Goal: Task Accomplishment & Management: Manage account settings

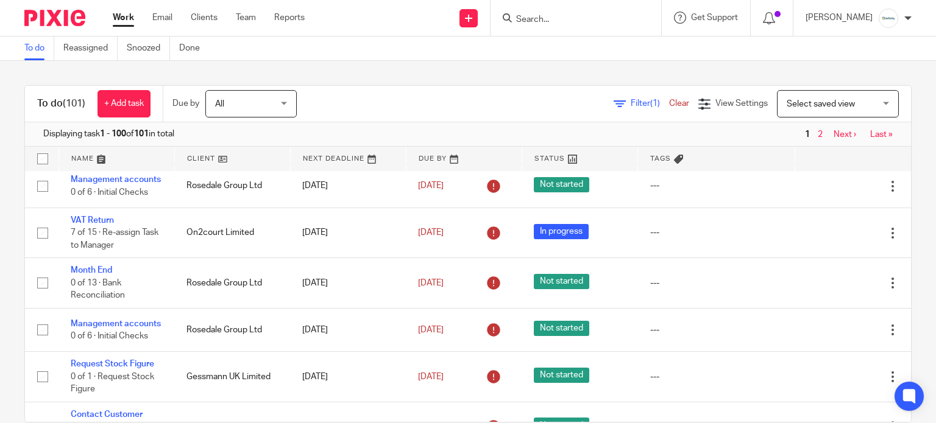
scroll to position [162, 0]
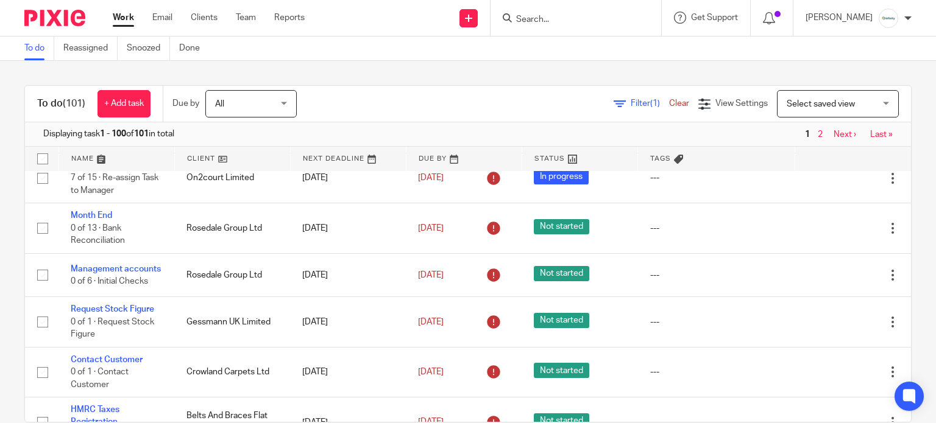
click at [563, 21] on input "Search" at bounding box center [570, 20] width 110 height 11
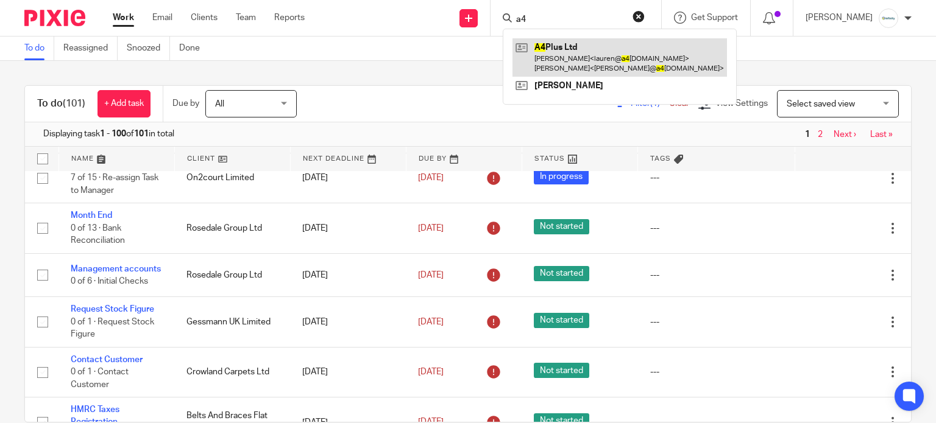
type input "a4"
click at [585, 65] on link at bounding box center [619, 57] width 214 height 38
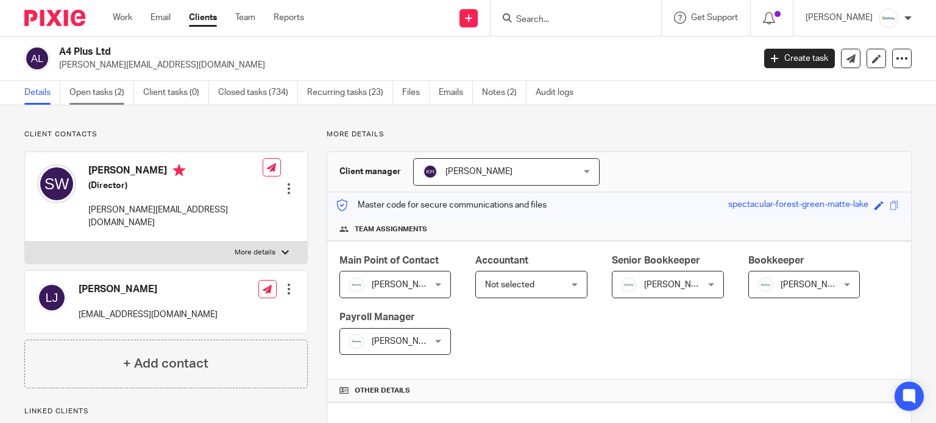
click at [97, 89] on link "Open tasks (2)" at bounding box center [101, 93] width 65 height 24
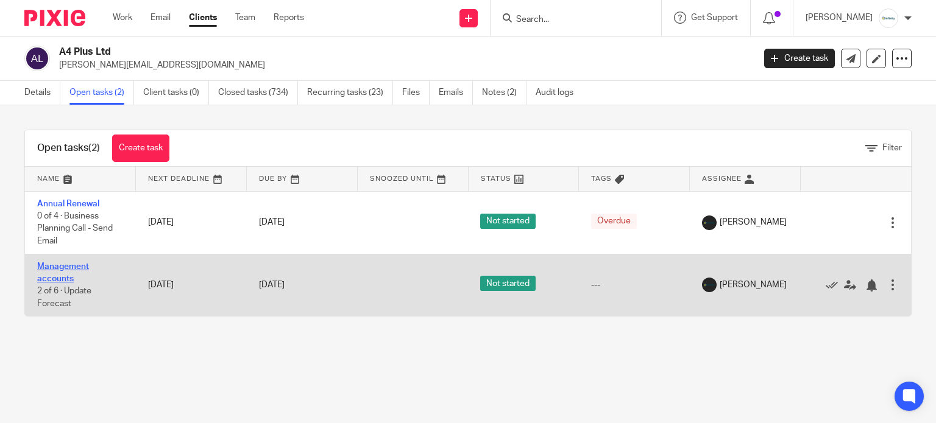
click at [54, 275] on link "Management accounts" at bounding box center [63, 273] width 52 height 21
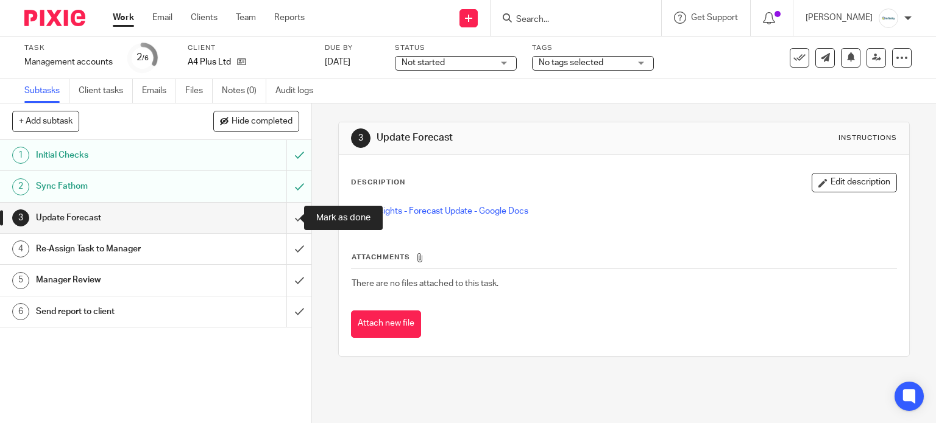
click at [288, 214] on input "submit" at bounding box center [155, 218] width 311 height 30
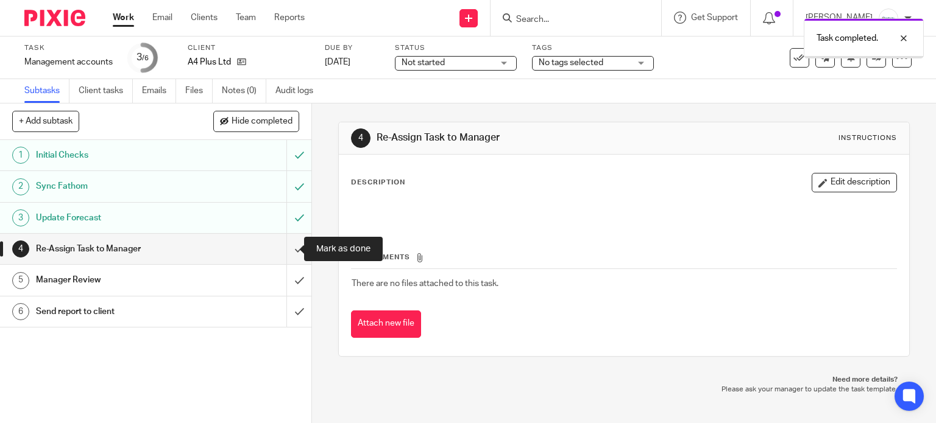
click at [283, 253] on input "submit" at bounding box center [155, 249] width 311 height 30
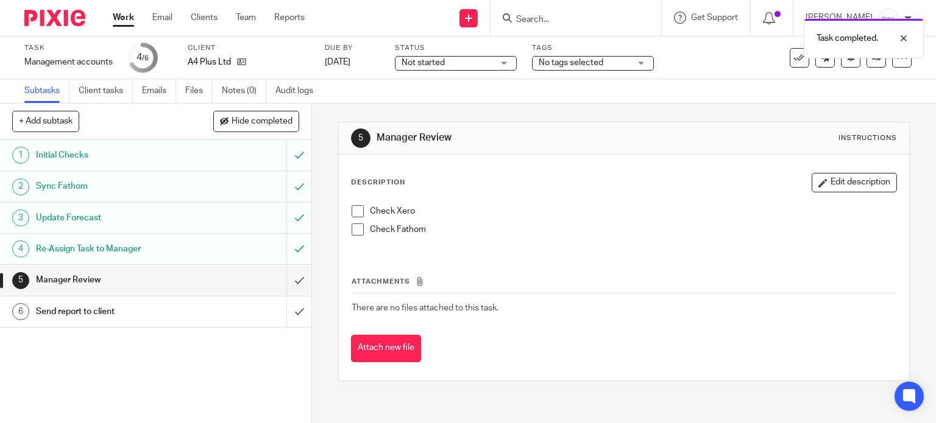
click at [476, 59] on span "Not started" at bounding box center [446, 63] width 91 height 13
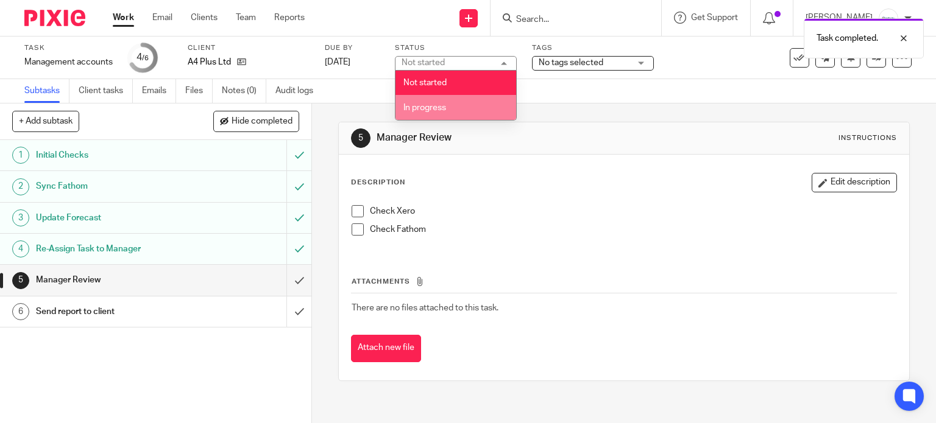
click at [472, 110] on li "In progress" at bounding box center [455, 107] width 121 height 25
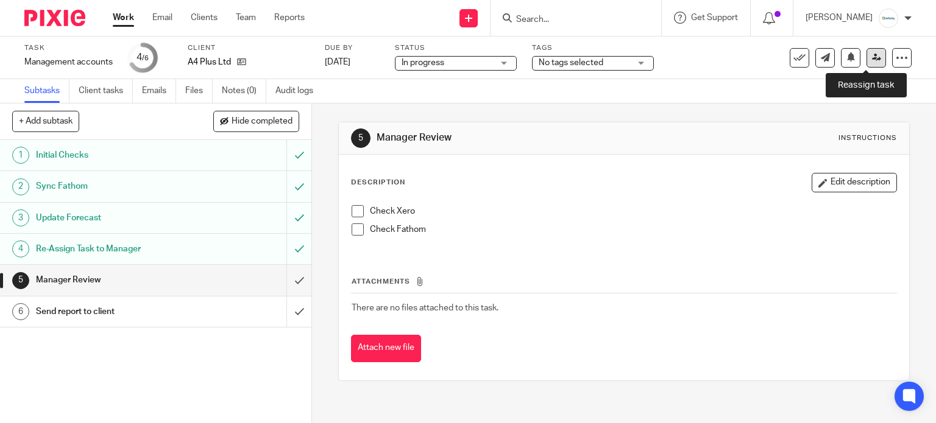
click at [871, 55] on link at bounding box center [875, 57] width 19 height 19
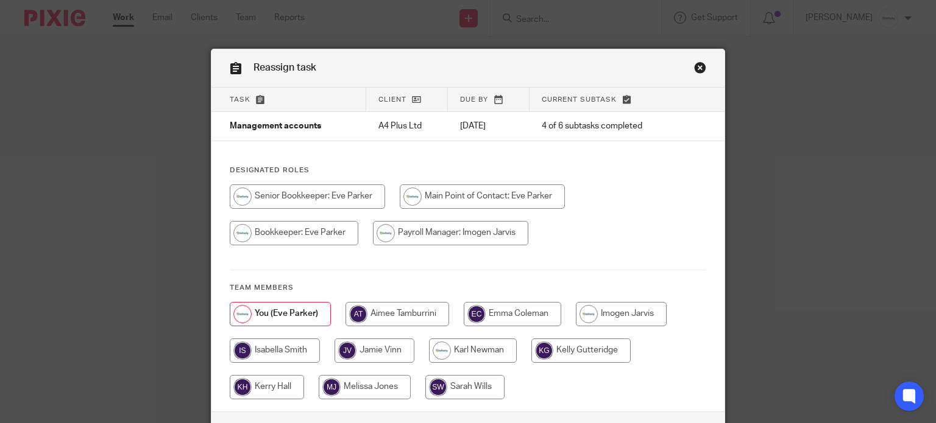
click at [700, 71] on link "Close this dialog window" at bounding box center [700, 70] width 12 height 16
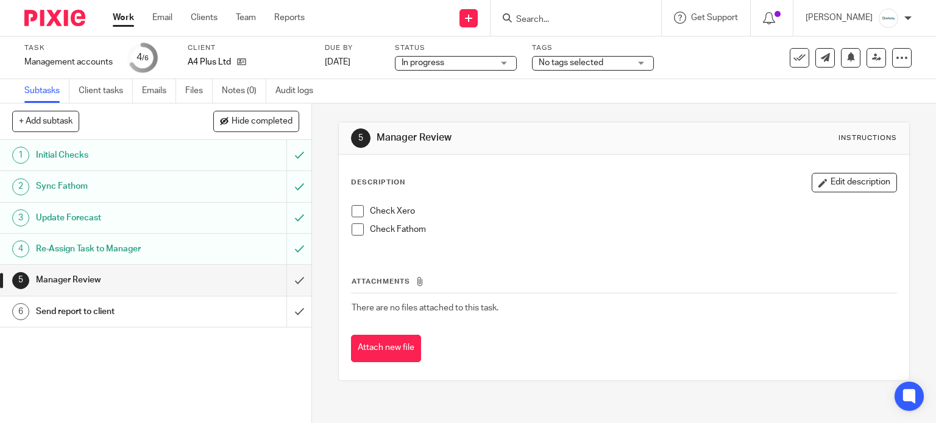
click at [564, 57] on span "No tags selected" at bounding box center [584, 63] width 91 height 13
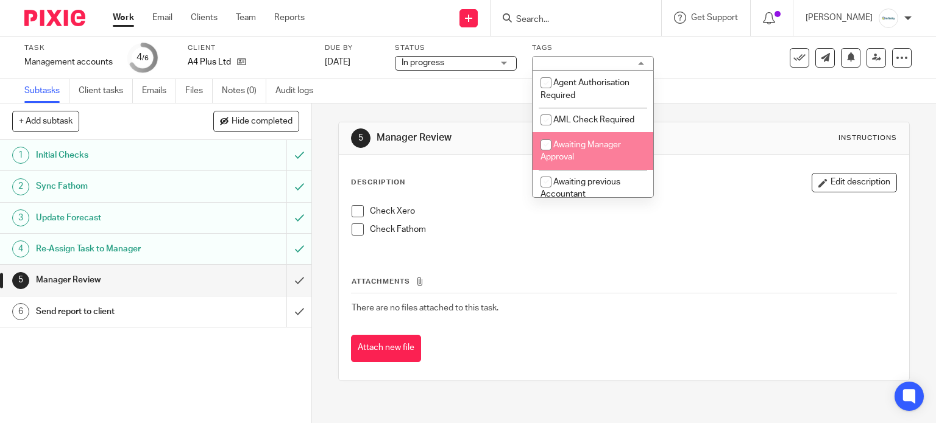
click at [599, 150] on li "Awaiting Manager Approval" at bounding box center [592, 150] width 121 height 37
checkbox input "true"
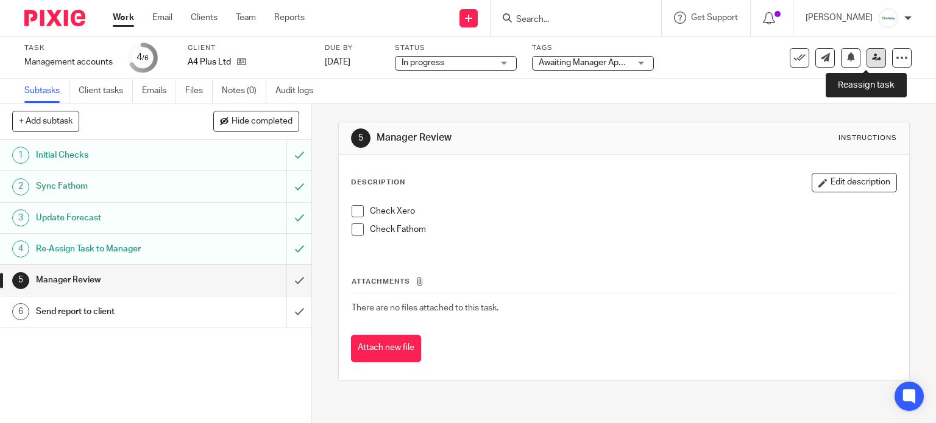
click at [872, 60] on icon at bounding box center [876, 57] width 9 height 9
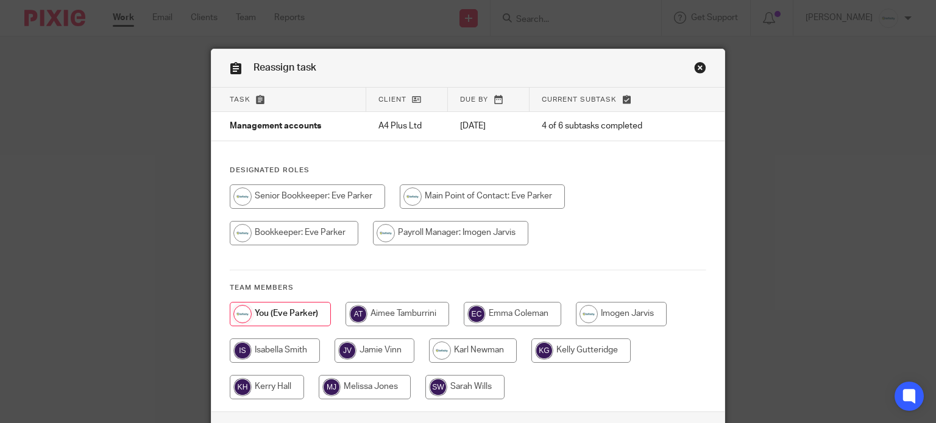
scroll to position [81, 0]
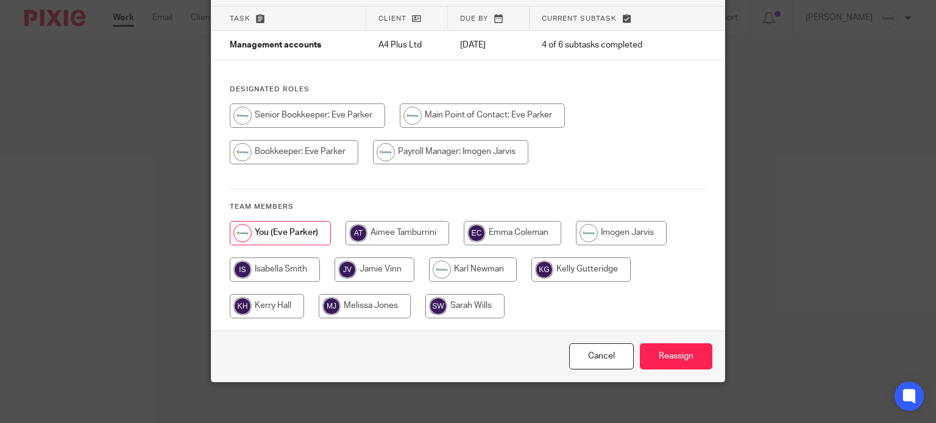
click at [482, 275] on input "radio" at bounding box center [473, 270] width 88 height 24
radio input "true"
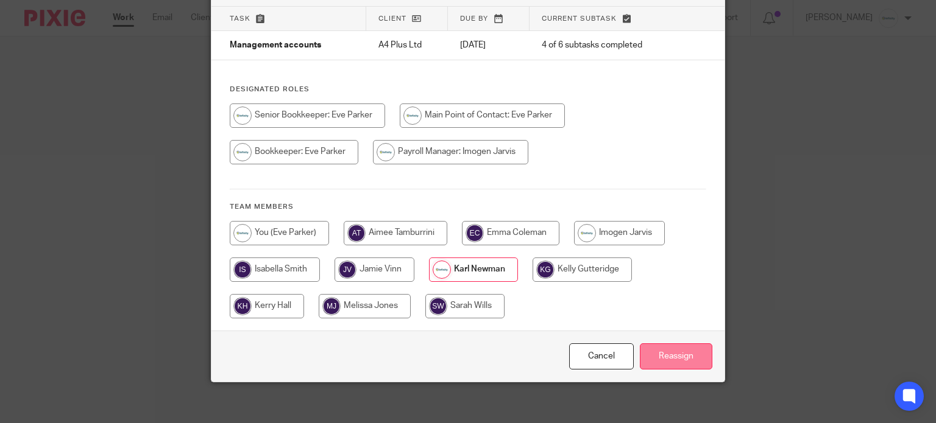
click at [657, 350] on input "Reassign" at bounding box center [676, 357] width 72 height 26
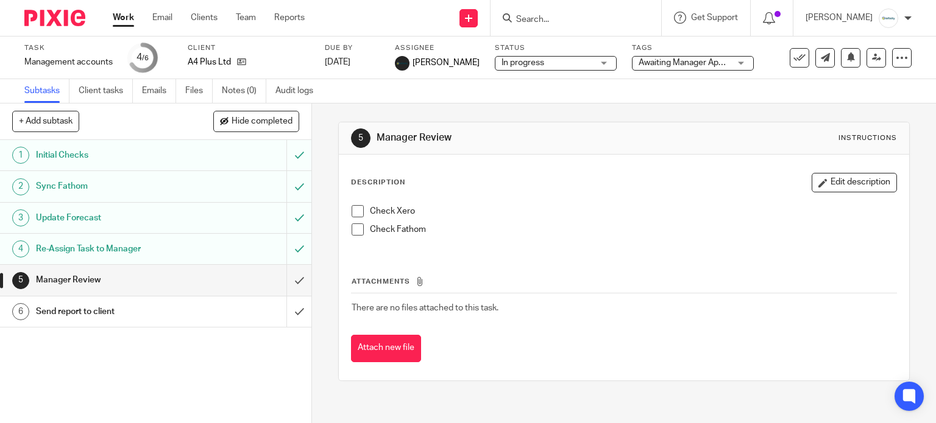
click at [119, 19] on link "Work" at bounding box center [123, 18] width 21 height 12
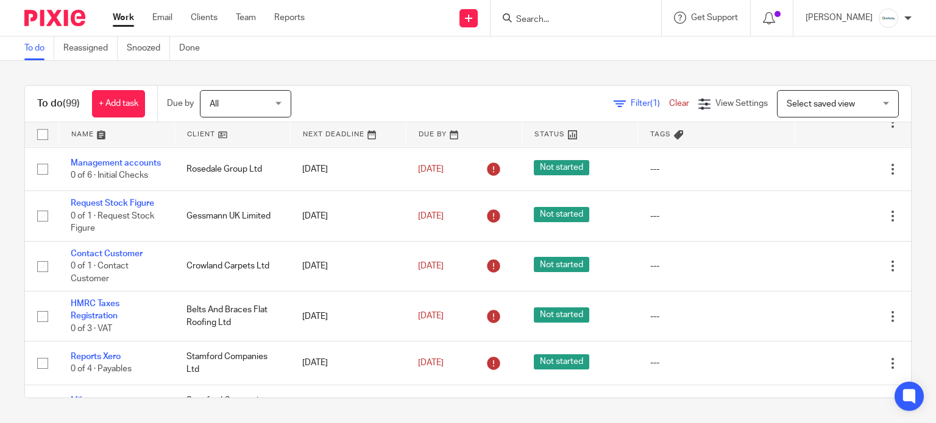
scroll to position [325, 0]
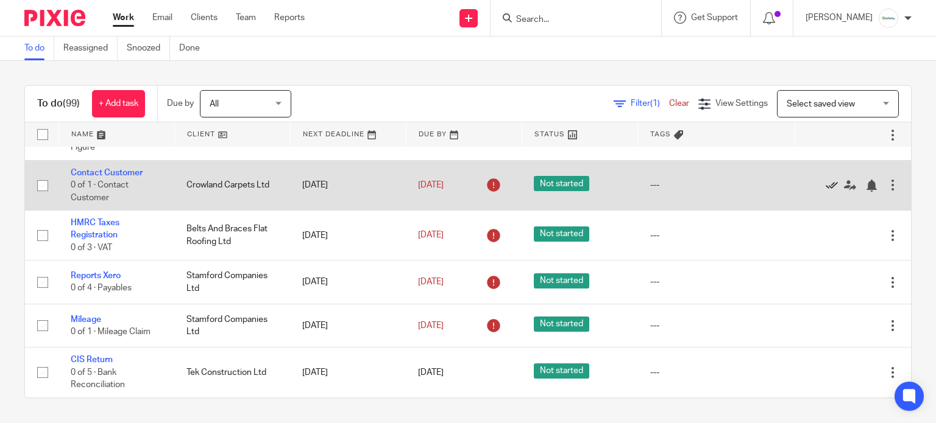
click at [826, 192] on icon at bounding box center [832, 186] width 12 height 12
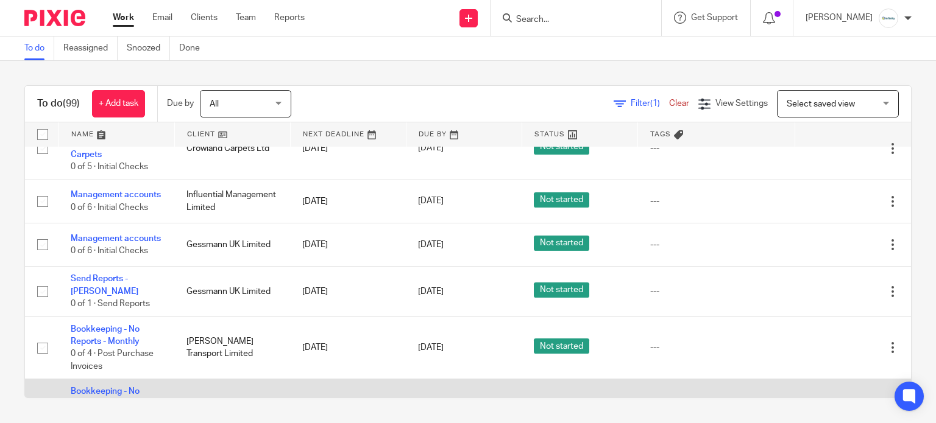
scroll to position [1787, 0]
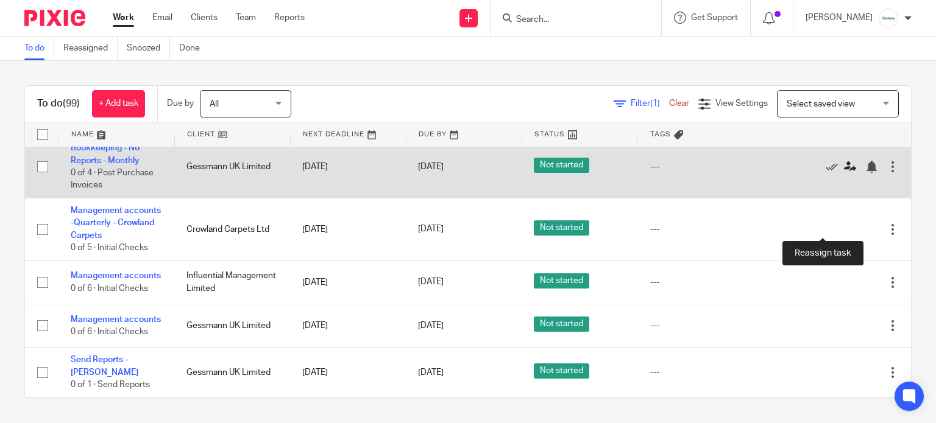
click at [844, 173] on icon at bounding box center [850, 167] width 12 height 12
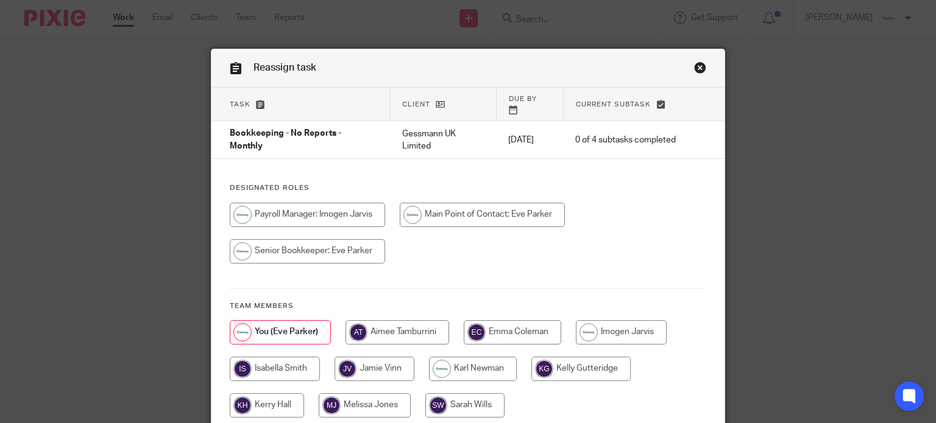
click at [402, 357] on input "radio" at bounding box center [374, 369] width 80 height 24
radio input "true"
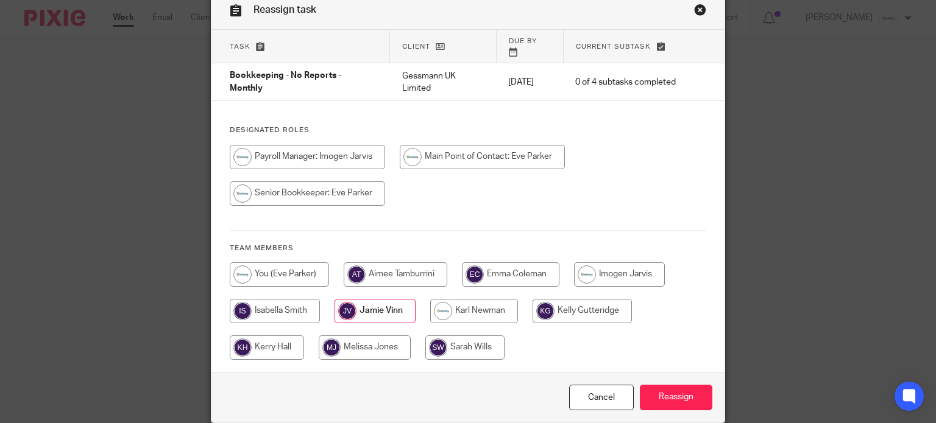
scroll to position [81, 0]
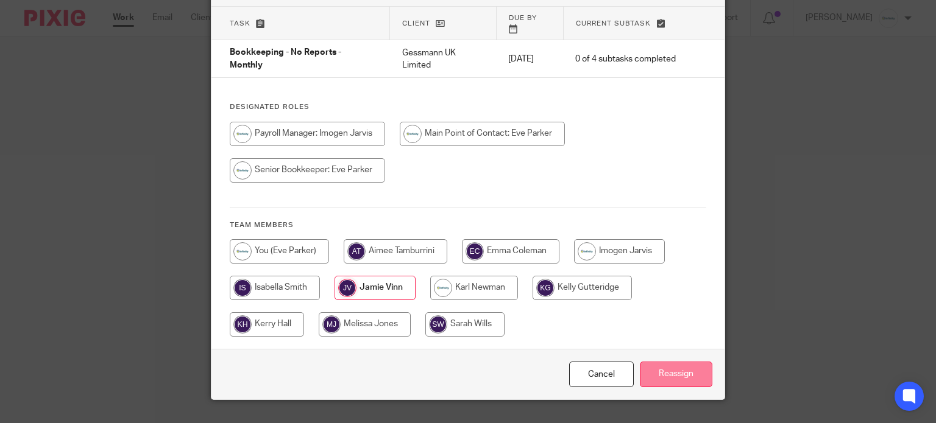
drag, startPoint x: 669, startPoint y: 345, endPoint x: 664, endPoint y: 363, distance: 18.3
click at [669, 349] on div "Cancel Reassign" at bounding box center [468, 374] width 514 height 51
click at [665, 363] on input "Reassign" at bounding box center [676, 375] width 72 height 26
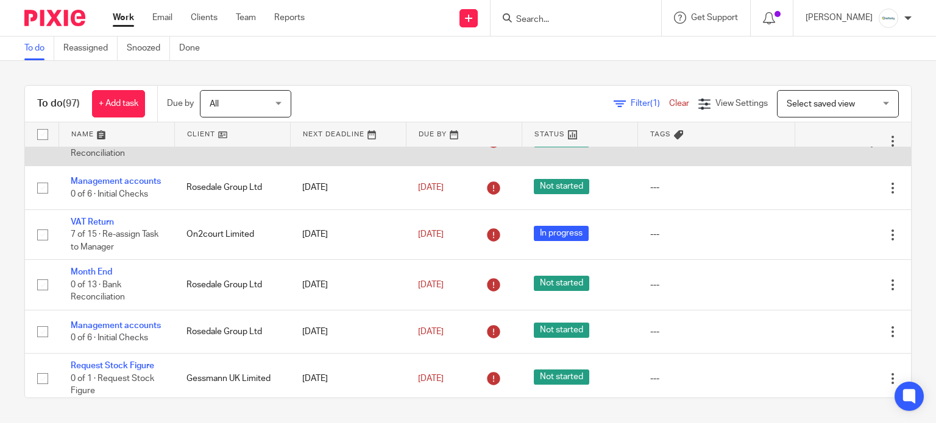
scroll to position [162, 0]
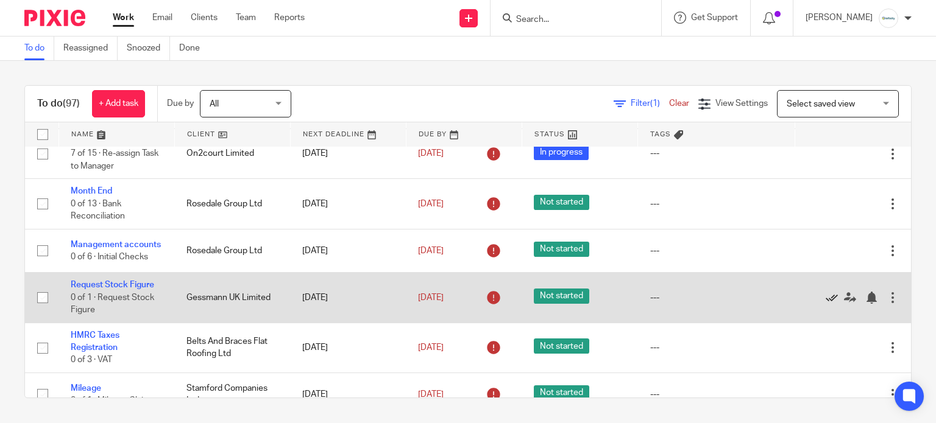
click at [826, 304] on icon at bounding box center [832, 298] width 12 height 12
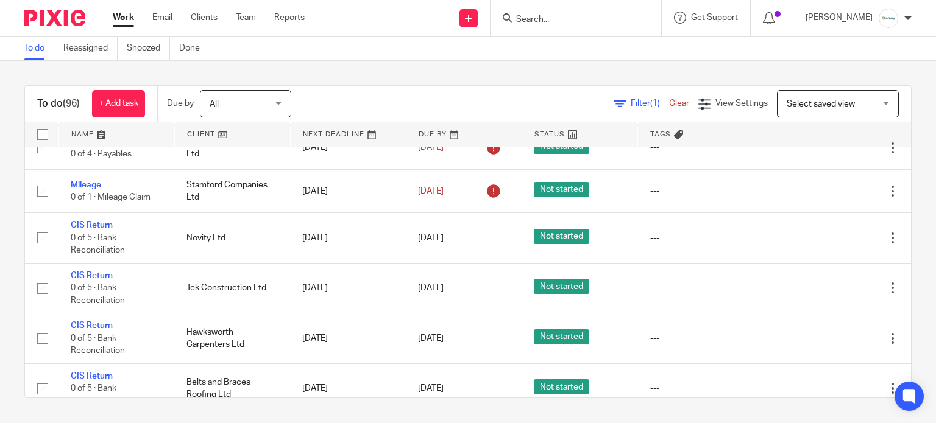
scroll to position [487, 0]
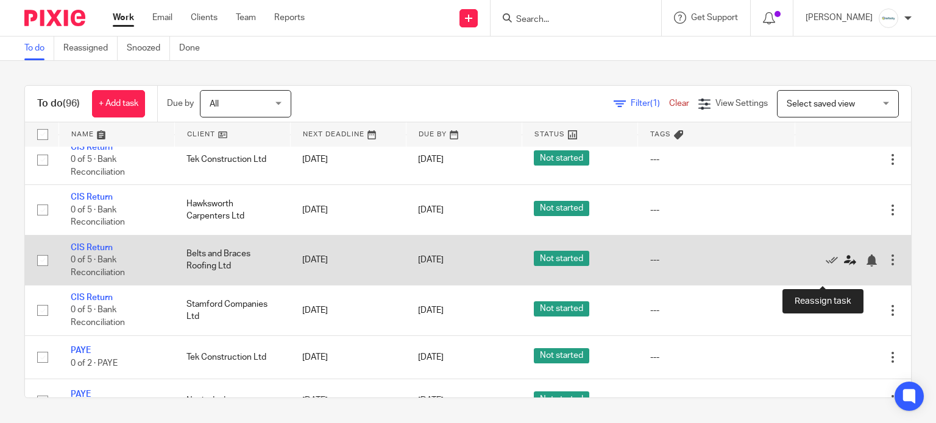
click at [844, 267] on icon at bounding box center [850, 261] width 12 height 12
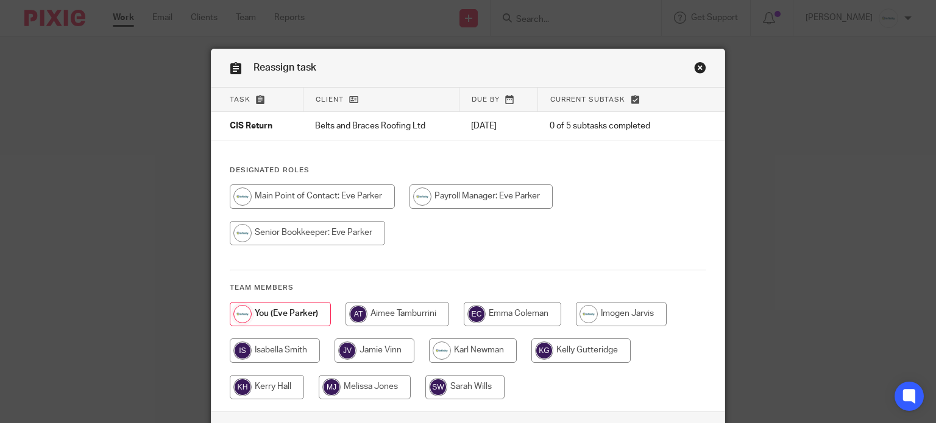
click at [387, 348] on input "radio" at bounding box center [374, 351] width 80 height 24
radio input "true"
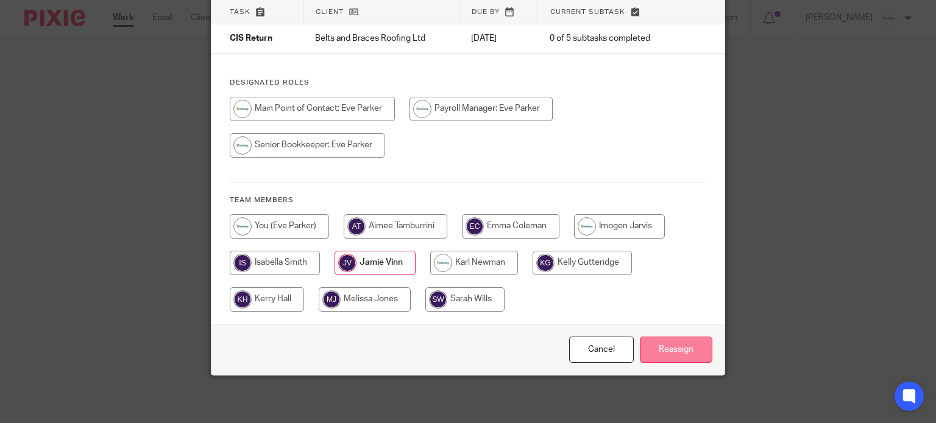
click at [663, 350] on input "Reassign" at bounding box center [676, 350] width 72 height 26
